Goal: Task Accomplishment & Management: Manage account settings

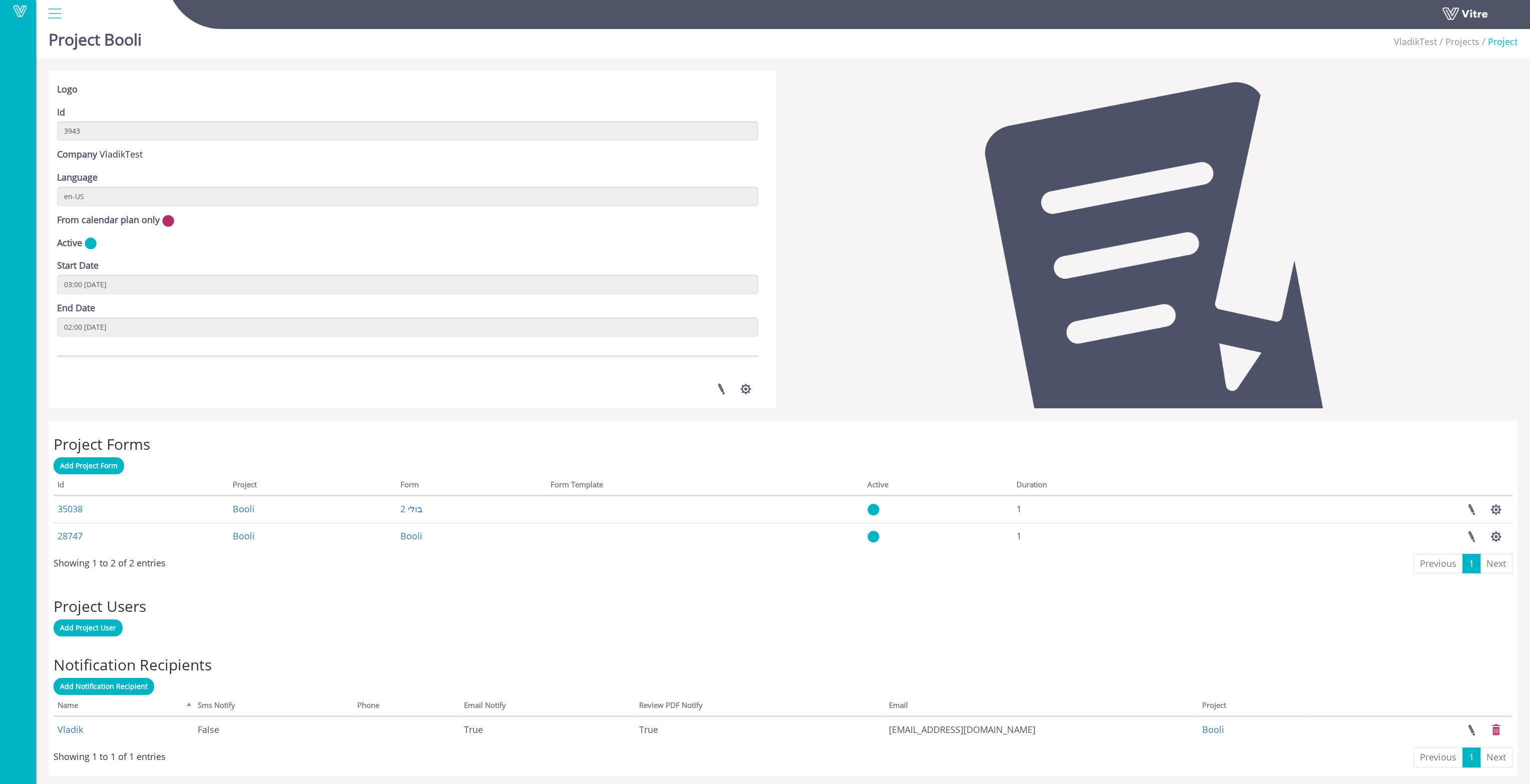
scroll to position [12, 0]
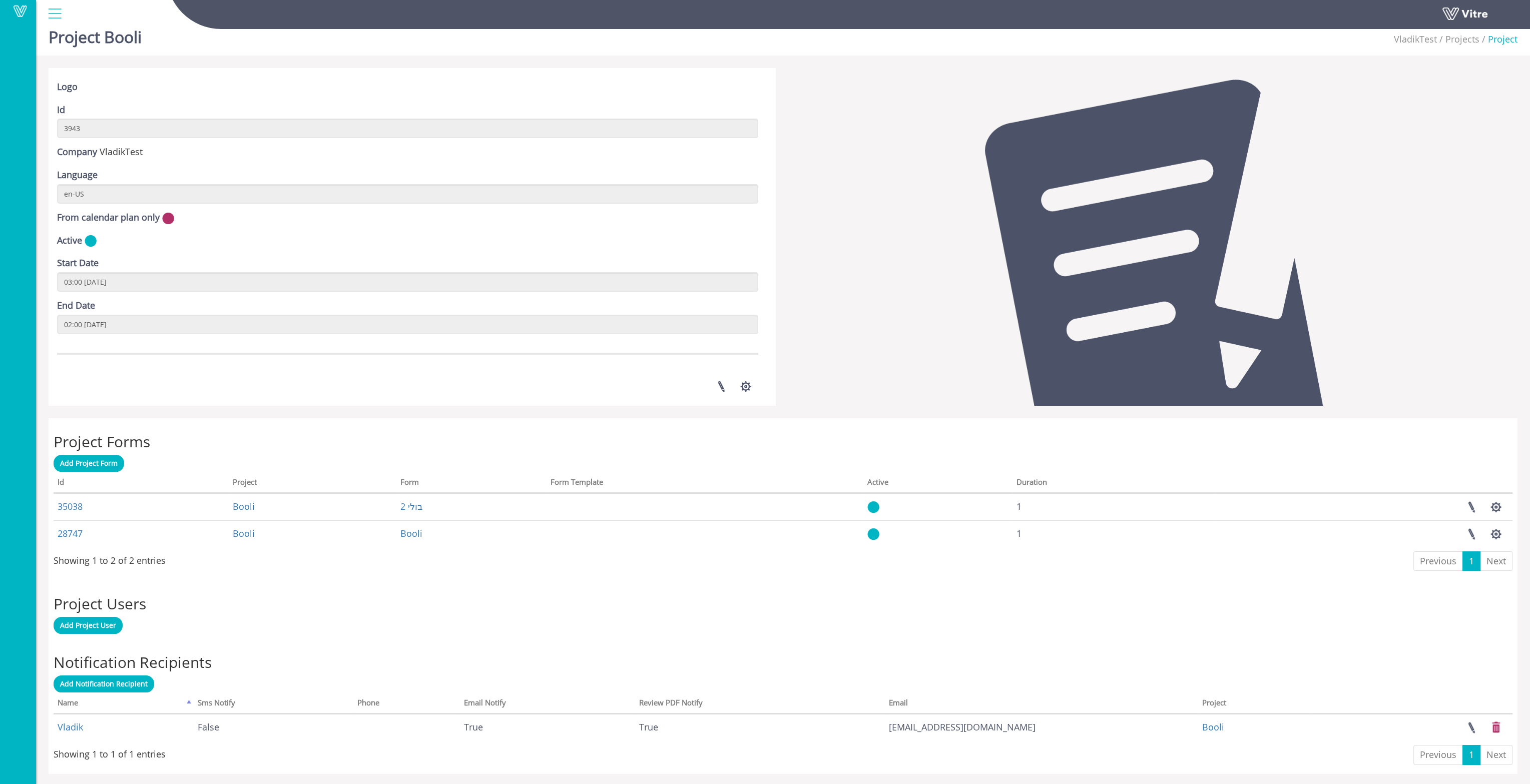
click at [58, 13] on div at bounding box center [55, 14] width 23 height 27
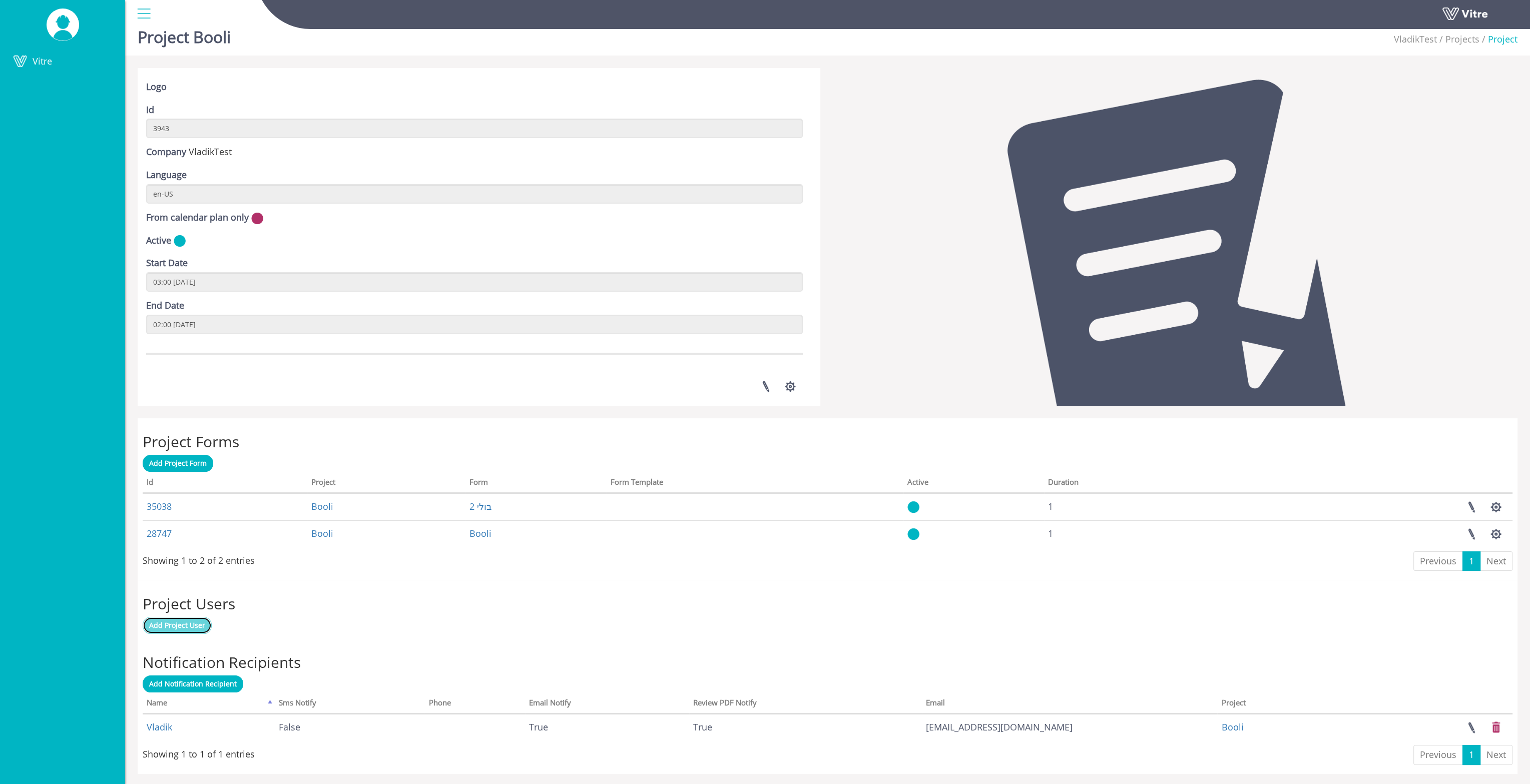
click at [194, 626] on span "Add Project User" at bounding box center [177, 625] width 56 height 9
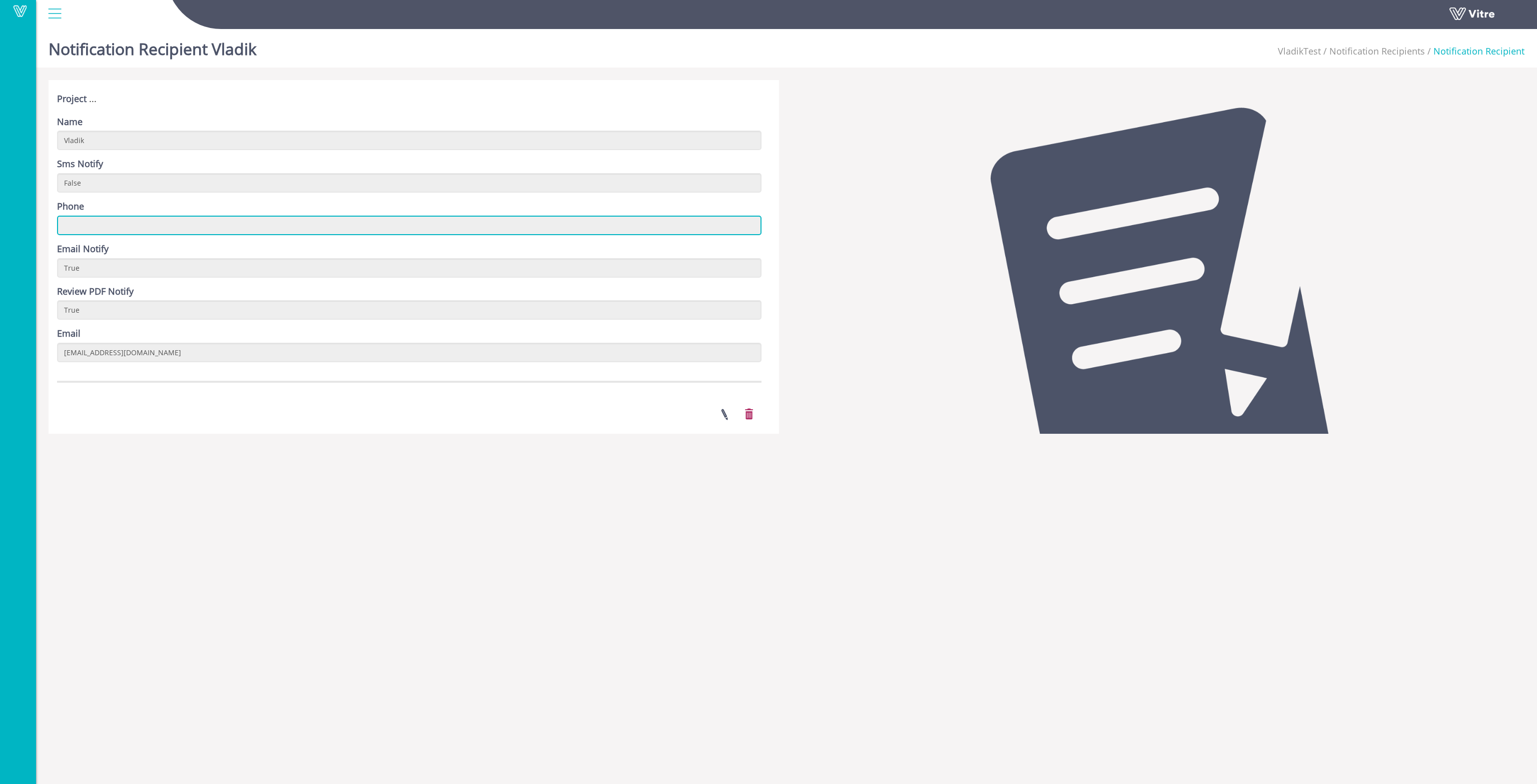
click at [102, 227] on input "text" at bounding box center [409, 225] width 704 height 19
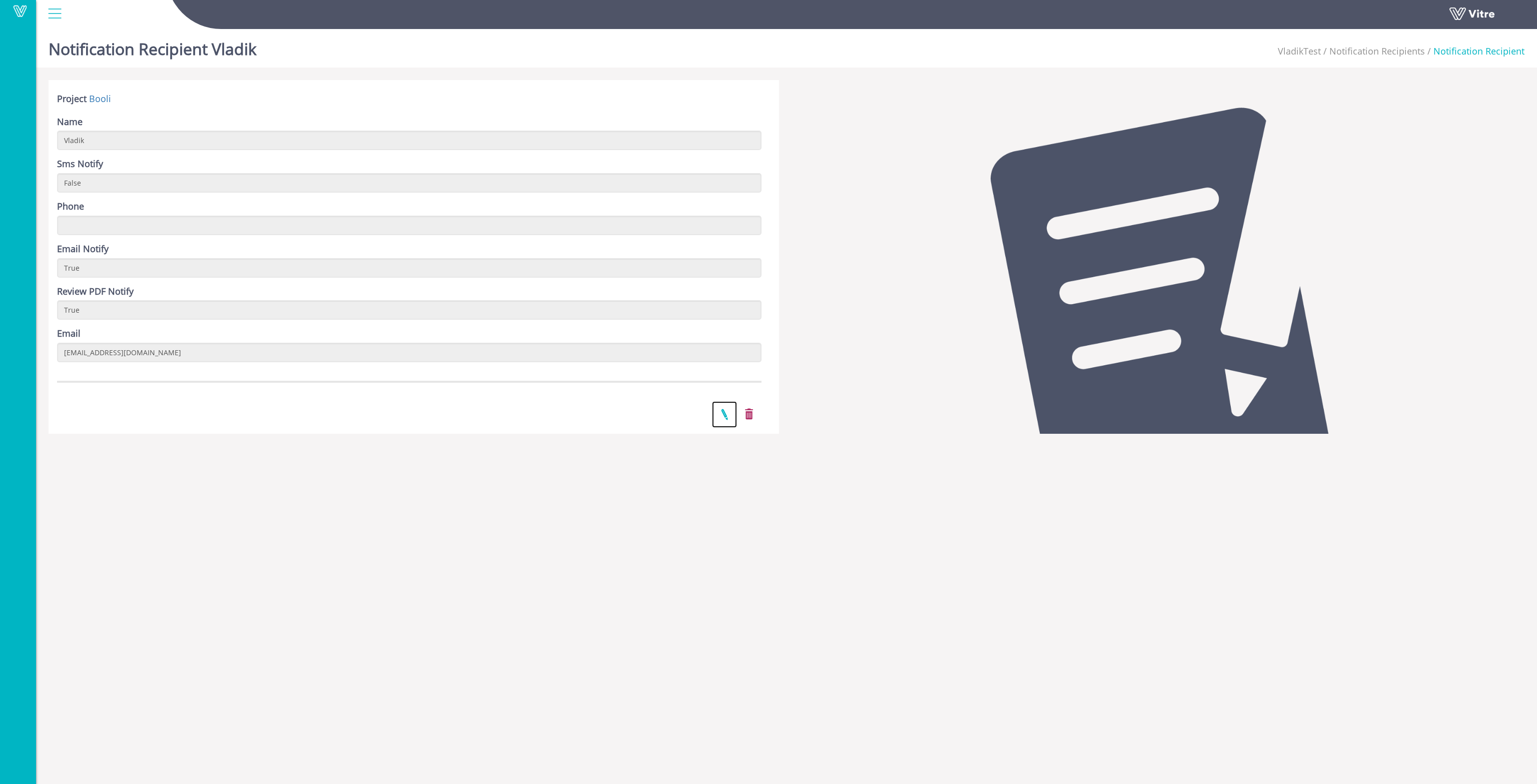
click at [722, 414] on link at bounding box center [724, 414] width 25 height 26
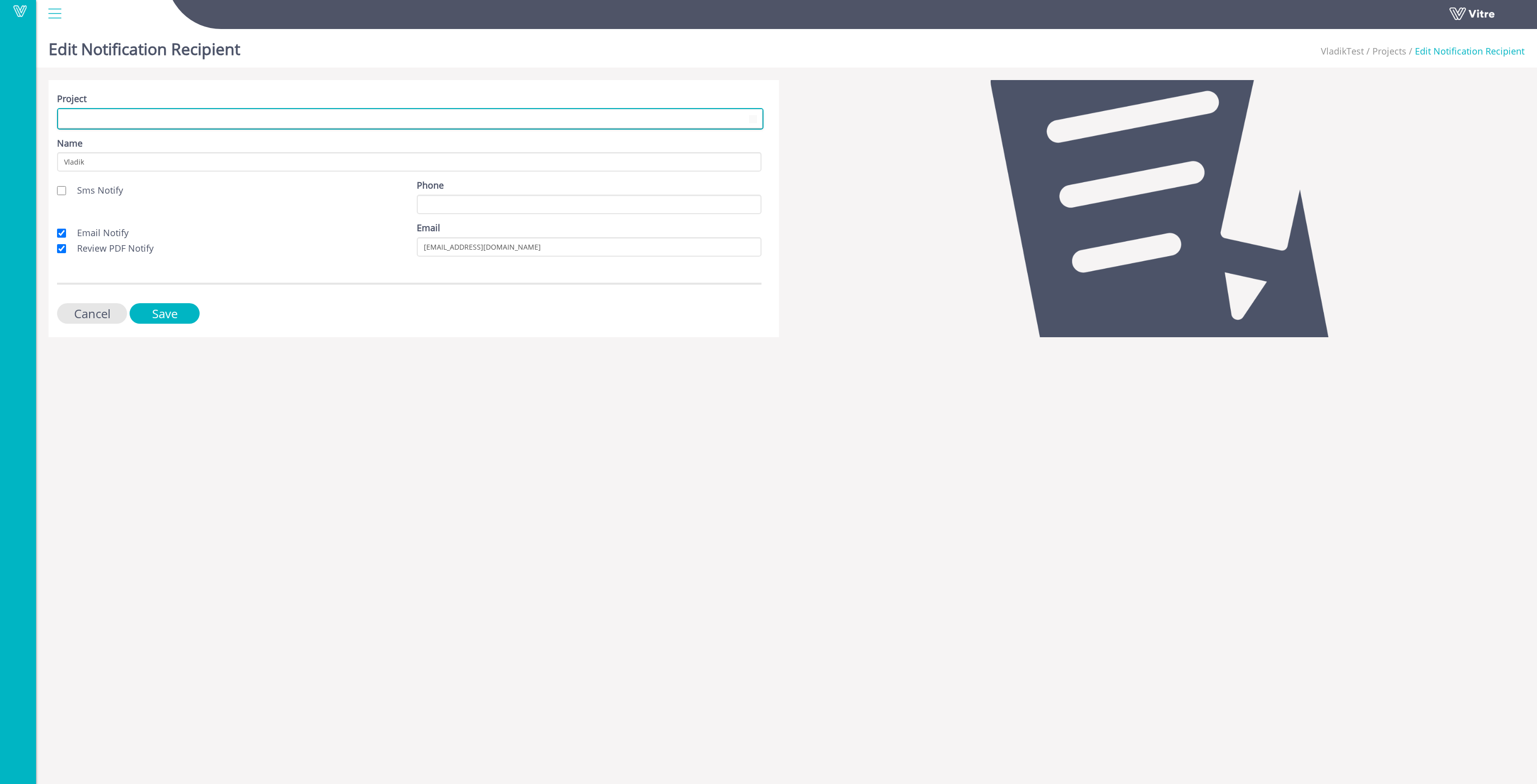
click at [164, 118] on span at bounding box center [401, 118] width 685 height 18
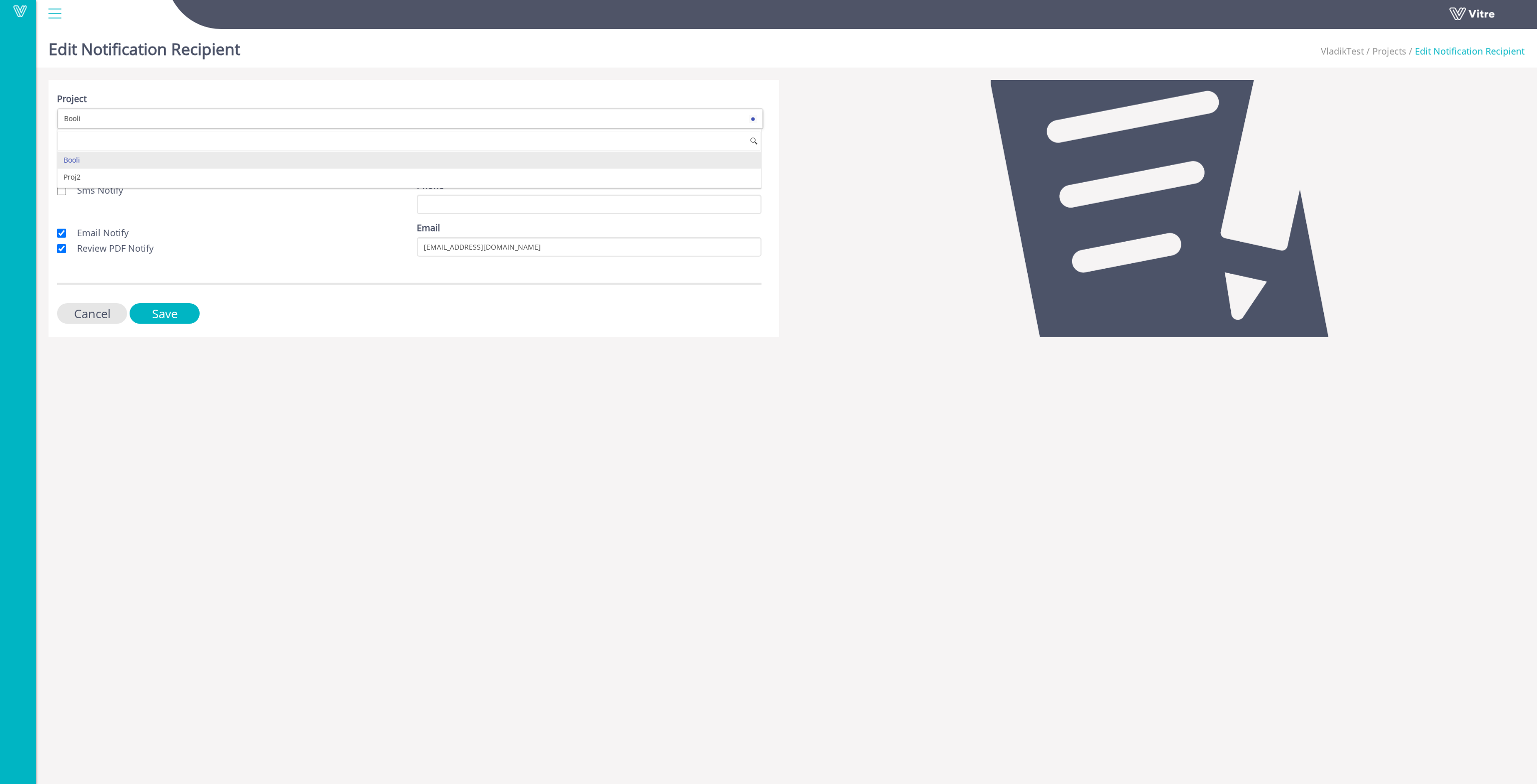
click at [324, 350] on html "Vitre Edit Notification Recipient VladikTest Projects Edit Notification Recipie…" at bounding box center [768, 175] width 1537 height 350
click at [154, 163] on input "Vladik" at bounding box center [409, 161] width 704 height 19
type input "Vladikk"
click at [183, 313] on input "Save" at bounding box center [164, 313] width 70 height 21
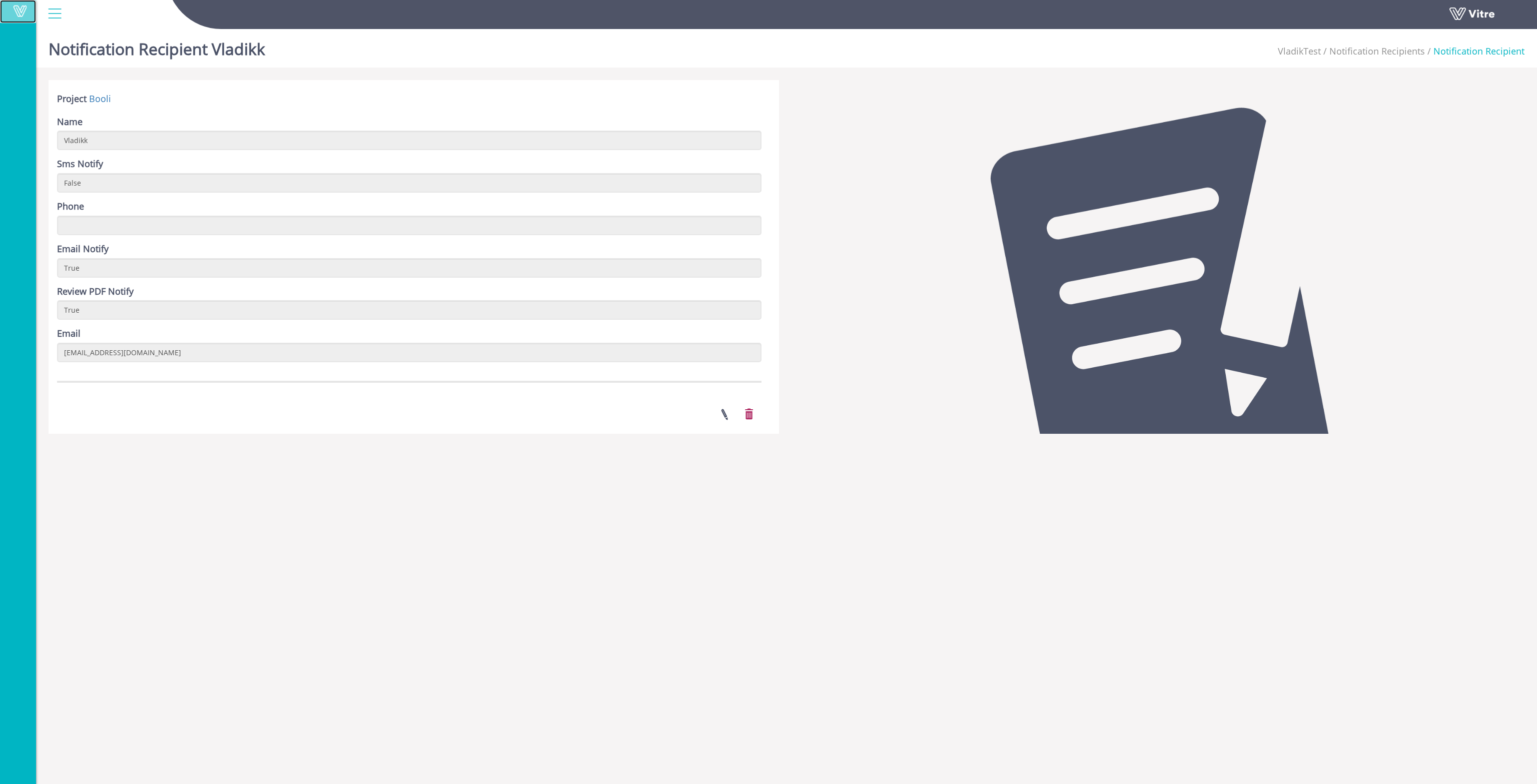
click at [18, 16] on span at bounding box center [20, 11] width 25 height 12
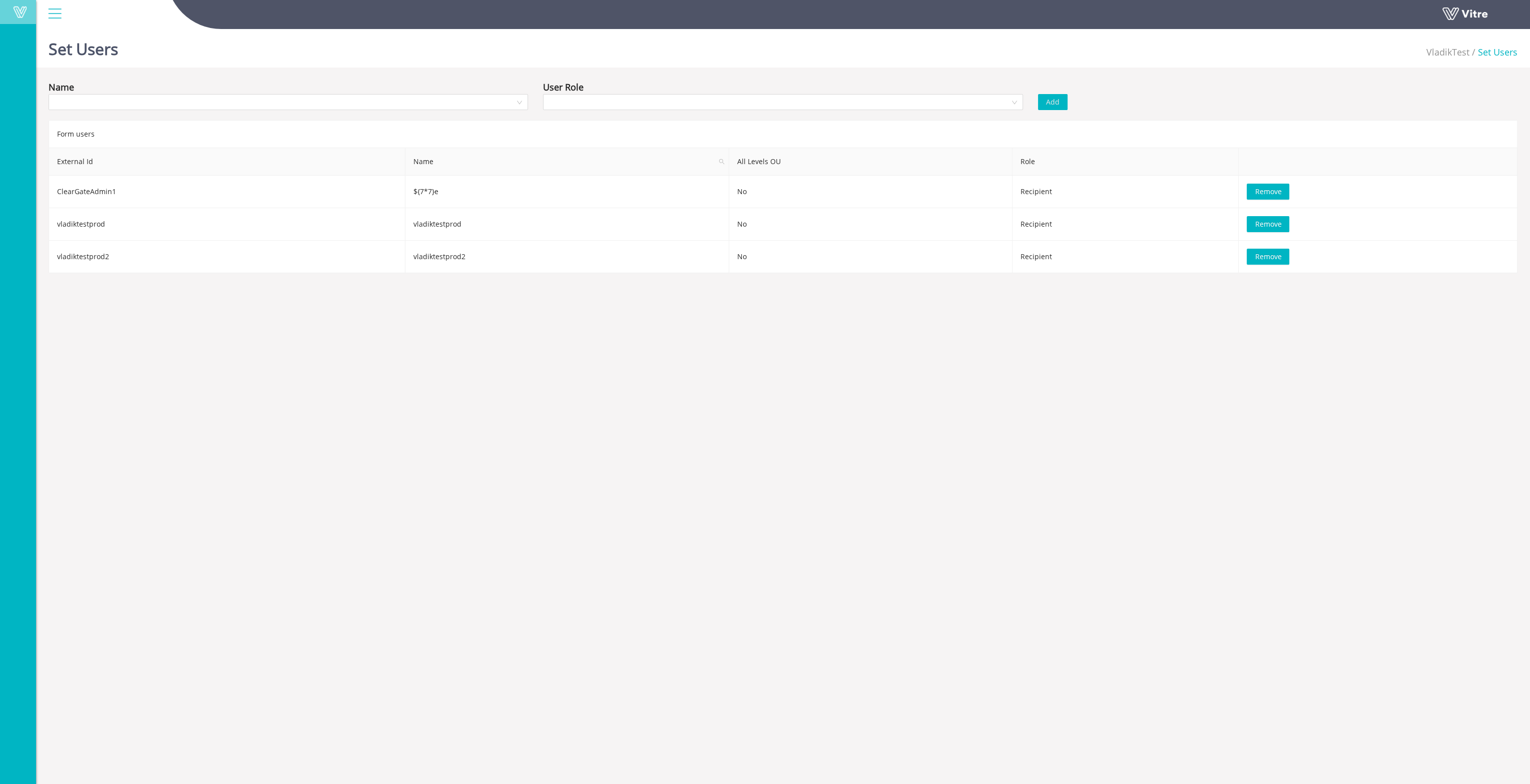
click at [9, 13] on span at bounding box center [20, 11] width 25 height 12
click at [721, 104] on input "search" at bounding box center [779, 102] width 460 height 15
